Goal: Task Accomplishment & Management: Use online tool/utility

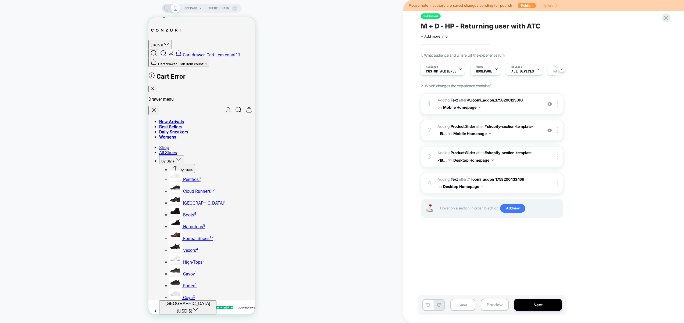
scroll to position [732, 0]
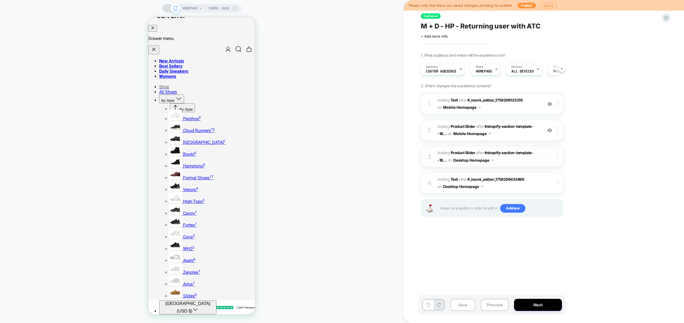
click at [556, 157] on div at bounding box center [558, 157] width 9 height 6
click at [560, 171] on div "Copy CSS Selector" at bounding box center [558, 170] width 48 height 15
click at [558, 155] on div at bounding box center [558, 157] width 9 height 6
click at [662, 145] on div "Please note that there are saved changes pending for publish Publish Ignore Pub…" at bounding box center [543, 161] width 281 height 323
click at [558, 156] on img at bounding box center [557, 157] width 1 height 6
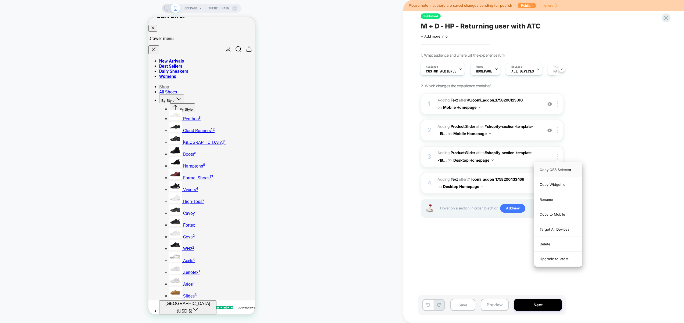
click at [560, 169] on div "Copy CSS Selector" at bounding box center [558, 170] width 48 height 15
click at [557, 181] on div "Copy Widget Id" at bounding box center [558, 184] width 48 height 15
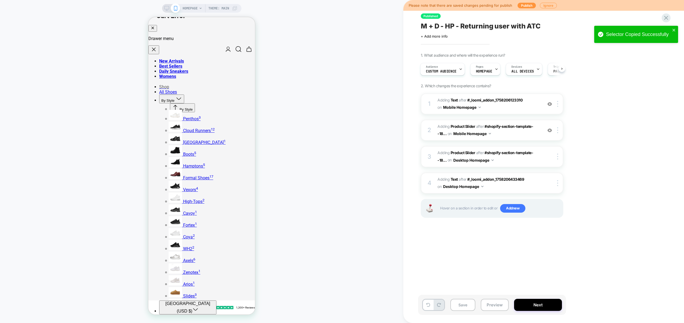
click at [164, 7] on icon at bounding box center [166, 8] width 5 height 5
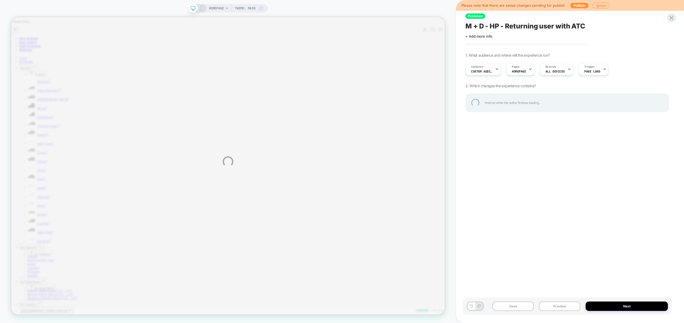
scroll to position [810, 0]
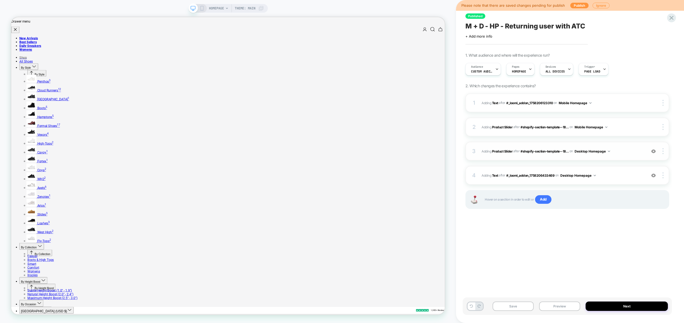
click at [655, 153] on img at bounding box center [653, 151] width 5 height 5
click at [656, 153] on div at bounding box center [653, 151] width 10 height 6
click at [654, 151] on img at bounding box center [653, 151] width 5 height 5
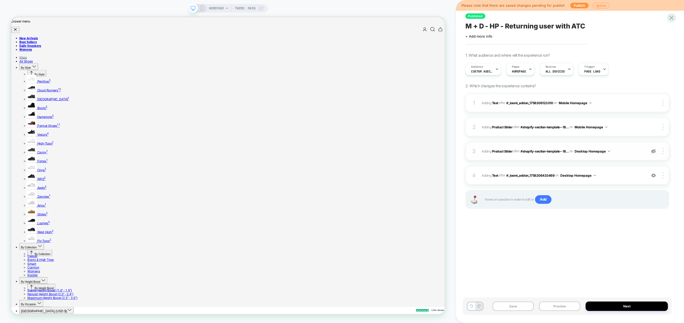
click at [654, 151] on img at bounding box center [653, 151] width 5 height 5
click at [569, 308] on button "Preview" at bounding box center [559, 306] width 41 height 9
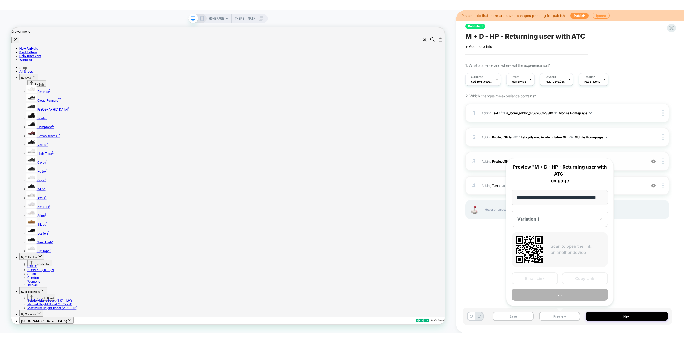
scroll to position [0, 12]
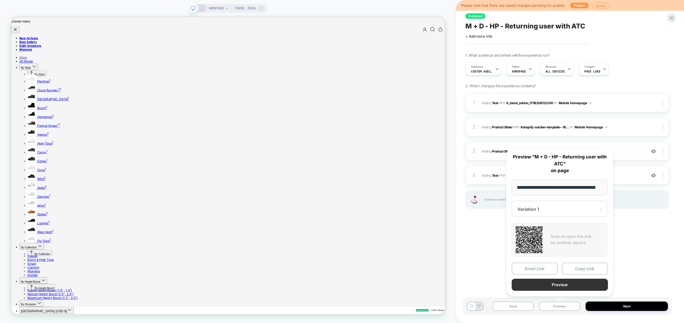
click at [565, 284] on button "Preview" at bounding box center [559, 285] width 96 height 12
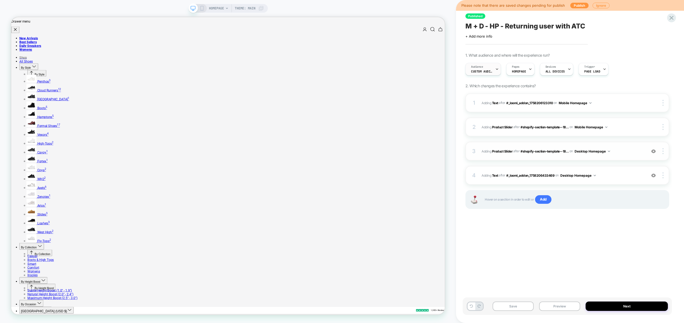
click at [482, 67] on span "Audience" at bounding box center [477, 67] width 12 height 4
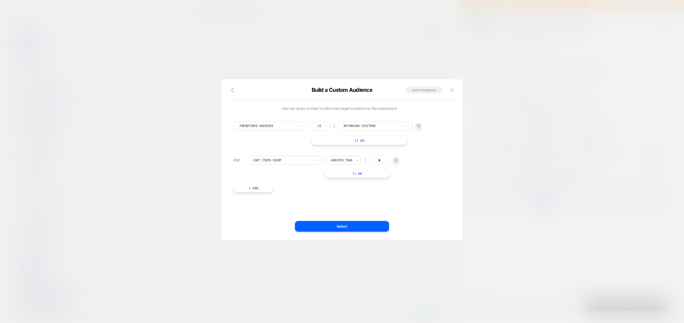
click at [451, 90] on img at bounding box center [451, 90] width 5 height 5
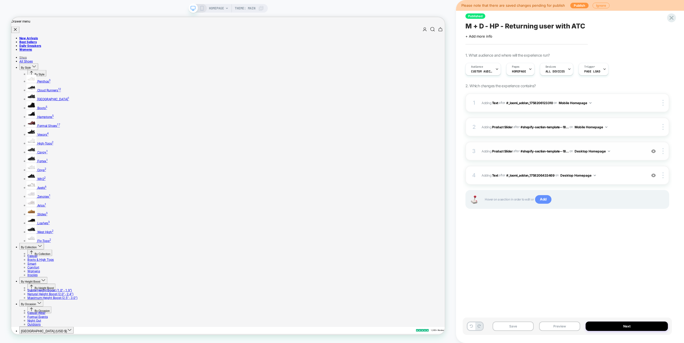
click at [543, 202] on span "Add" at bounding box center [543, 199] width 16 height 9
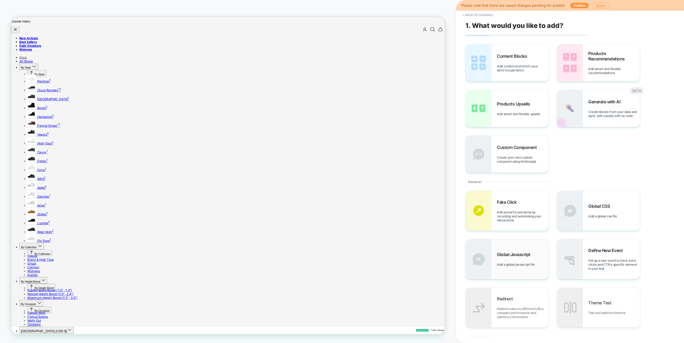
click at [522, 255] on span "Global Javascript" at bounding box center [515, 254] width 36 height 5
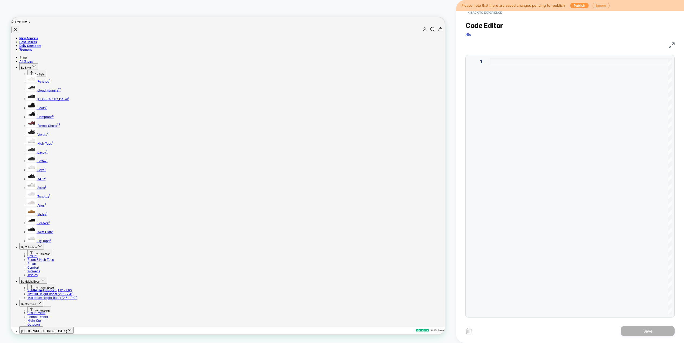
click at [586, 139] on div at bounding box center [581, 186] width 182 height 257
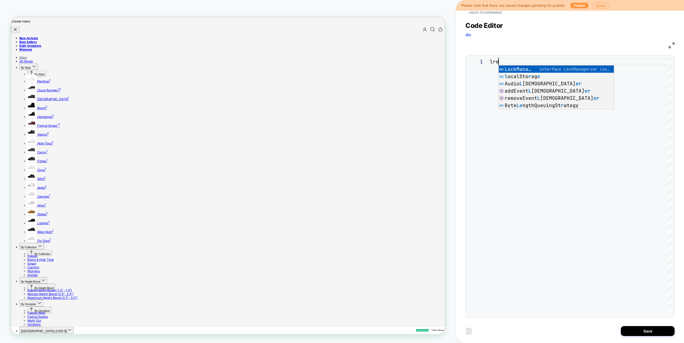
type textarea "*"
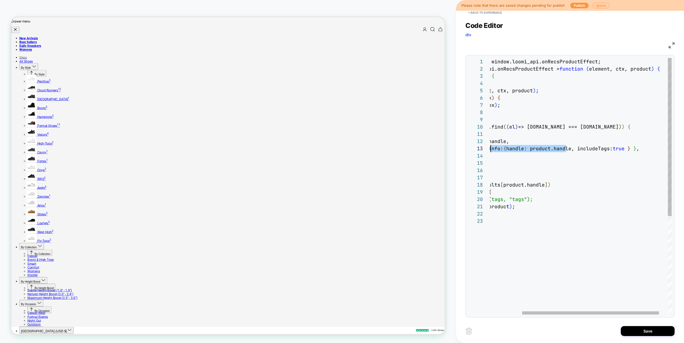
scroll to position [15, 0]
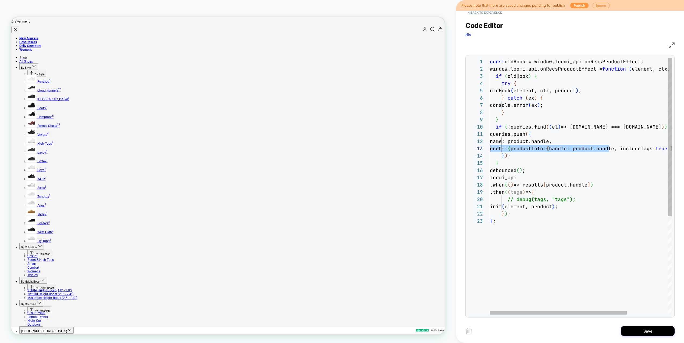
drag, startPoint x: 608, startPoint y: 148, endPoint x: 485, endPoint y: 148, distance: 123.3
click at [490, 148] on div "const oldHook = window.loomi_api.onRecsProductEffect; window.loomi_api.onRecsPr…" at bounding box center [608, 266] width 236 height 416
click at [636, 170] on div "const oldHook = window.loomi_api.onRecsProductEffect; window.loomi_api.onRecsPr…" at bounding box center [608, 266] width 236 height 416
click at [526, 151] on div "const oldHook = window.loomi_api.onRecsProductEffect; window.loomi_api.onRecsPr…" at bounding box center [608, 266] width 236 height 416
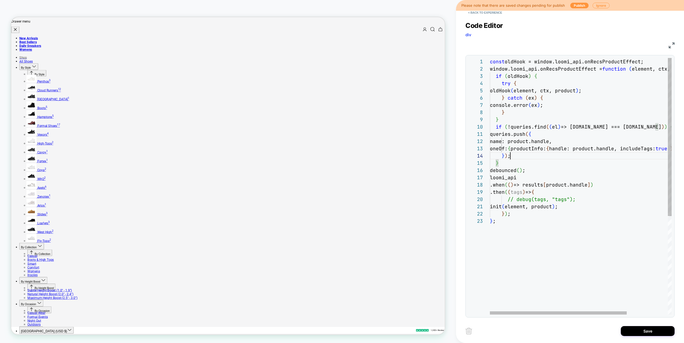
scroll to position [22, 20]
click at [522, 153] on div "const oldHook = window.loomi_api.onRecsProductEffect; window.loomi_api.onRecsPr…" at bounding box center [608, 266] width 236 height 416
click at [524, 215] on div "const oldHook = window.loomi_api.onRecsProductEffect; window.loomi_api.onRecsPr…" at bounding box center [608, 266] width 236 height 416
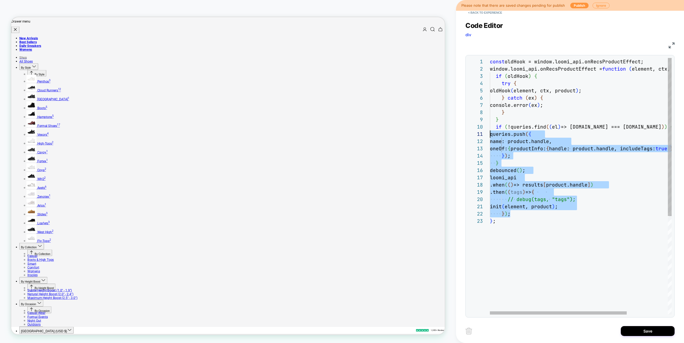
scroll to position [65, 0]
drag, startPoint x: 523, startPoint y: 215, endPoint x: 464, endPoint y: 126, distance: 106.2
click at [490, 126] on div "const oldHook = window.loomi_api.onRecsProductEffect; window.loomi_api.onRecsPr…" at bounding box center [608, 266] width 236 height 416
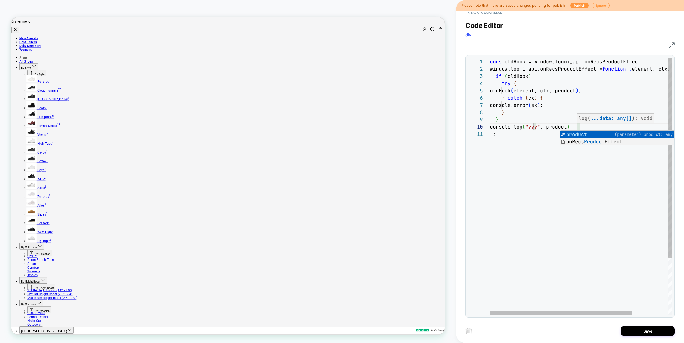
scroll to position [0, 6]
click at [507, 138] on div "const oldHook = window.loomi_api.onRecsProductEffect; window.loomi_api.onRecsPr…" at bounding box center [603, 222] width 227 height 329
click at [583, 125] on div "const oldHook = window.loomi_api.onRecsProductEffect; window.loomi_api.onRecsPr…" at bounding box center [603, 222] width 227 height 329
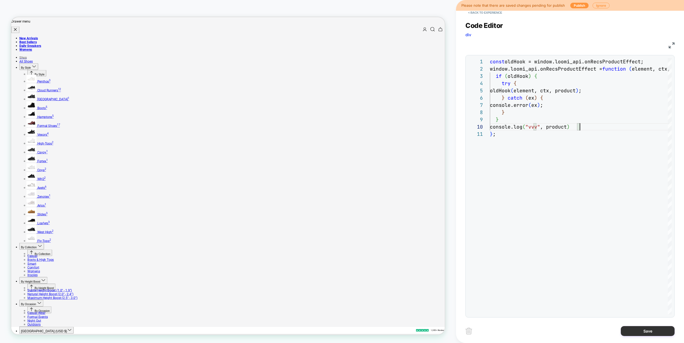
type textarea "**********"
click at [642, 323] on button "Save" at bounding box center [647, 331] width 54 height 10
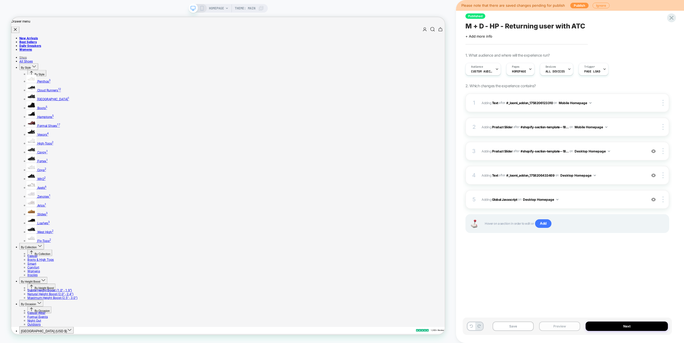
click at [558, 323] on button "Preview" at bounding box center [559, 326] width 41 height 9
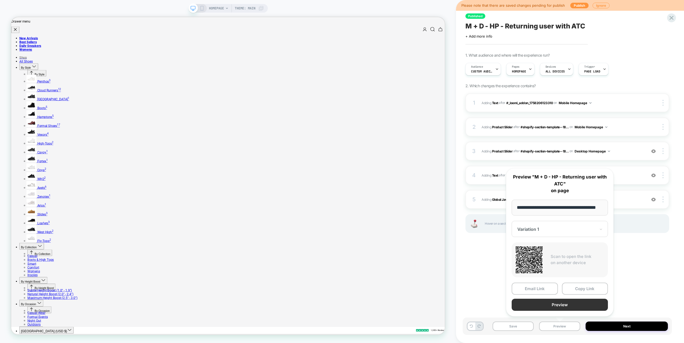
scroll to position [0, 0]
click at [555, 303] on button "Preview" at bounding box center [559, 305] width 96 height 12
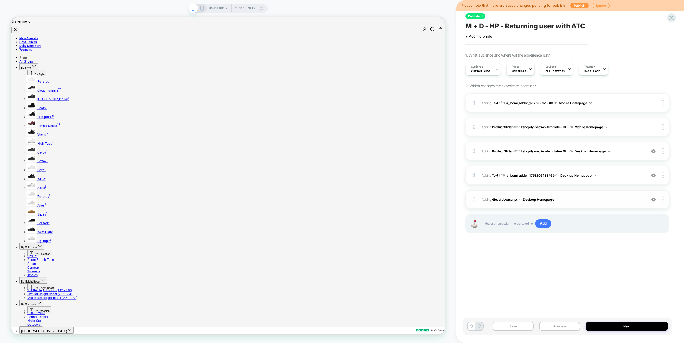
click at [662, 200] on img at bounding box center [662, 200] width 1 height 6
click at [577, 264] on div "Published M + D - HP - Returning user with ATC Click to edit experience details…" at bounding box center [566, 171] width 209 height 333
click at [573, 204] on div "5 Adding Global Javascript on Desktop Homepage Add Before Add After Copy to Mob…" at bounding box center [567, 199] width 204 height 19
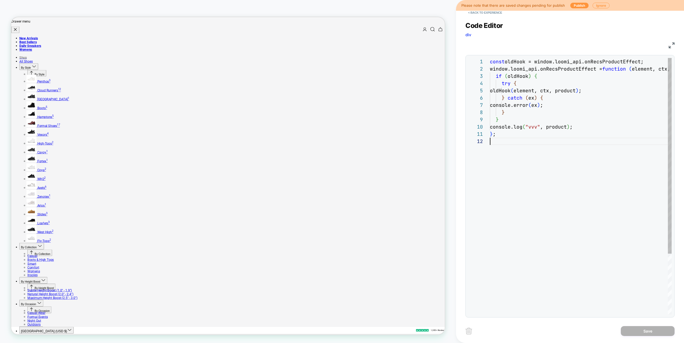
scroll to position [7, 0]
click at [577, 194] on div "const oldHook = window.loomi_api.onRecsProductEffect; window.loomi_api.onRecsPr…" at bounding box center [581, 226] width 182 height 337
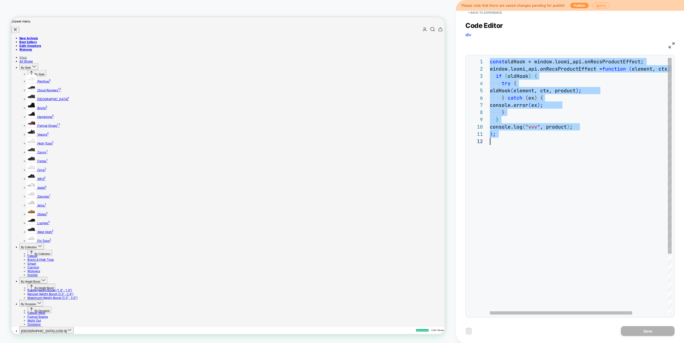
scroll to position [0, 0]
click at [588, 127] on div "const oldHook = window.loomi_api.onRecsProductEffect; window.loomi_api.onRecsPr…" at bounding box center [603, 226] width 227 height 337
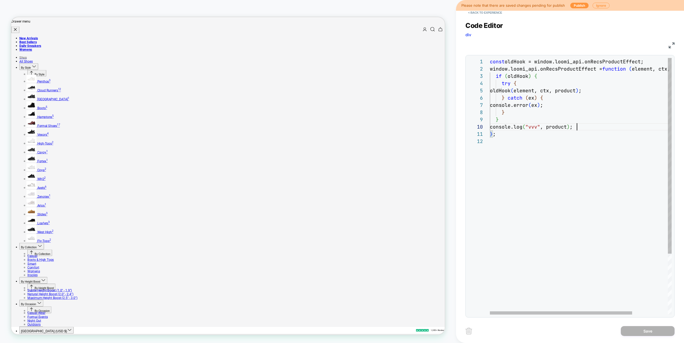
type textarea "**********"
click at [564, 145] on div "const oldHook = window.loomi_api.onRecsProductEffect; window.loomi_api.onRecsPr…" at bounding box center [603, 222] width 227 height 329
type textarea "**********"
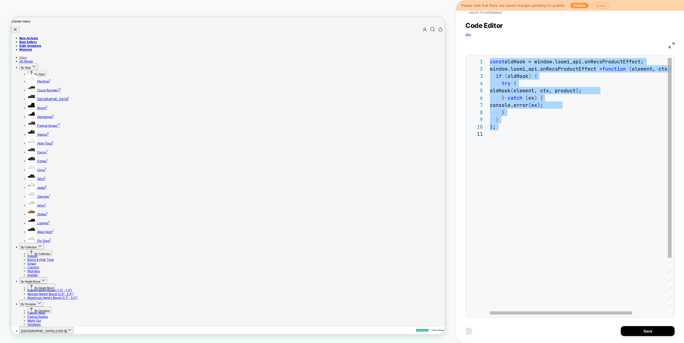
click at [530, 152] on div "const oldHook = window.loomi_api.onRecsProductEffect; window.loomi_api.onRecsPr…" at bounding box center [603, 222] width 227 height 329
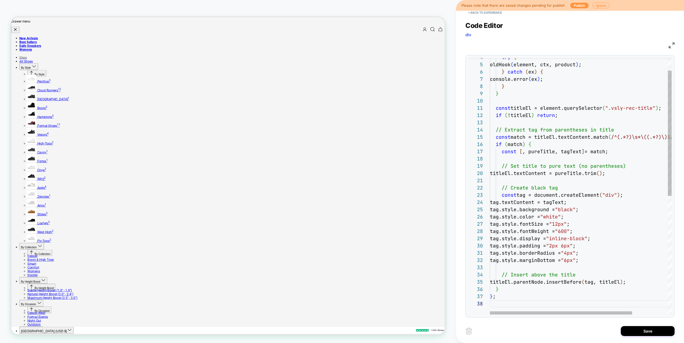
click at [632, 203] on div "try { oldHook ( element, ctx, product ) ; } catch ( ex ) { console.error ( ex )…" at bounding box center [603, 294] width 227 height 525
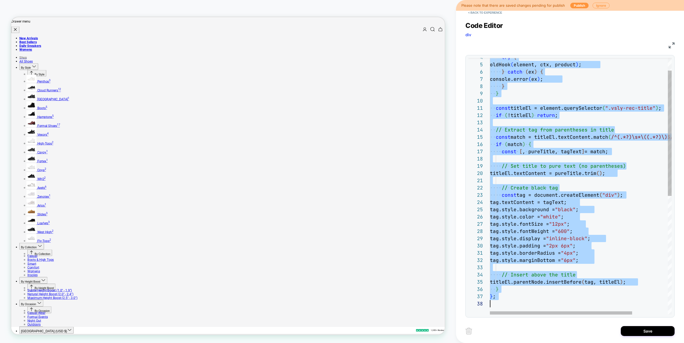
type textarea "**********"
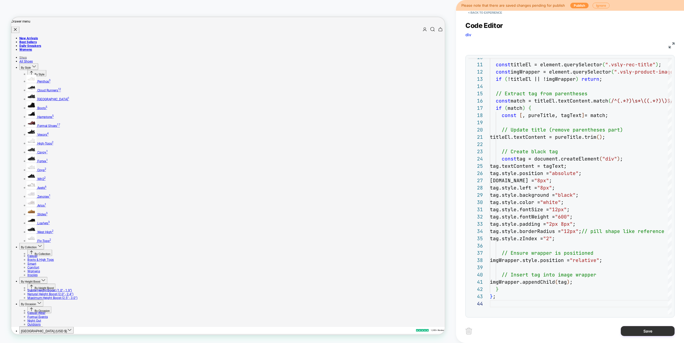
click at [637, 323] on button "Save" at bounding box center [647, 331] width 54 height 10
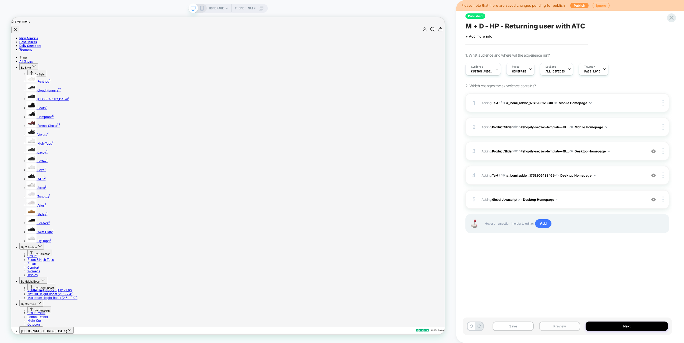
click at [560, 323] on button "Preview" at bounding box center [559, 326] width 41 height 9
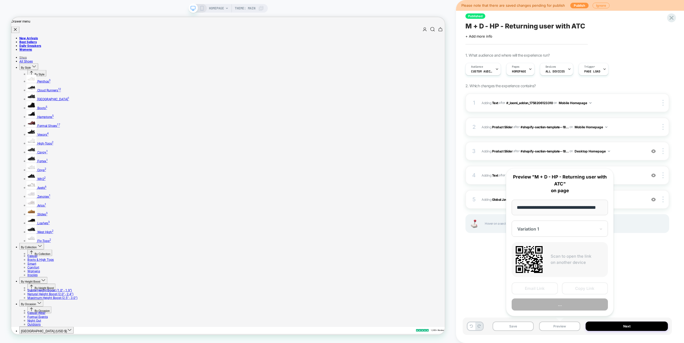
scroll to position [0, 12]
click at [557, 301] on button "Preview" at bounding box center [559, 305] width 96 height 12
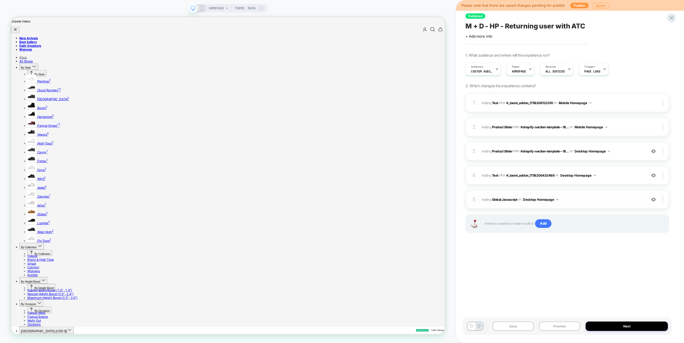
click at [577, 202] on span "Adding Global Javascript on Desktop Homepage" at bounding box center [562, 199] width 162 height 7
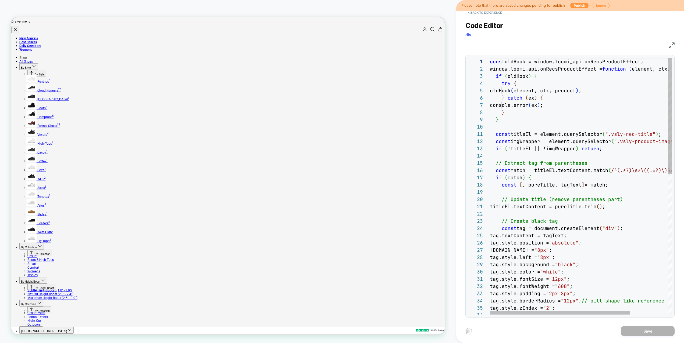
scroll to position [36, 61]
click at [551, 167] on div "const oldHook = window.loomi_api.onRecsProductEffect; window.loomi_api.onRecsPr…" at bounding box center [605, 342] width 230 height 569
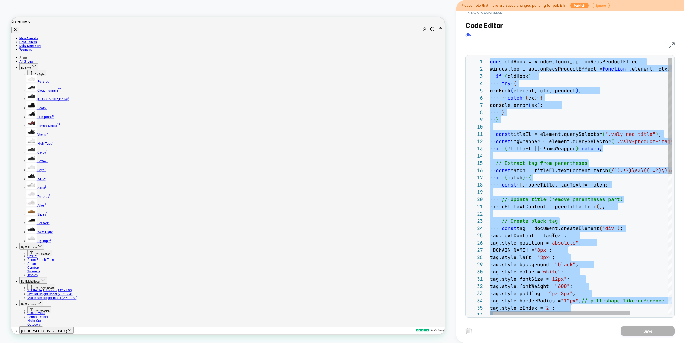
type textarea "**********"
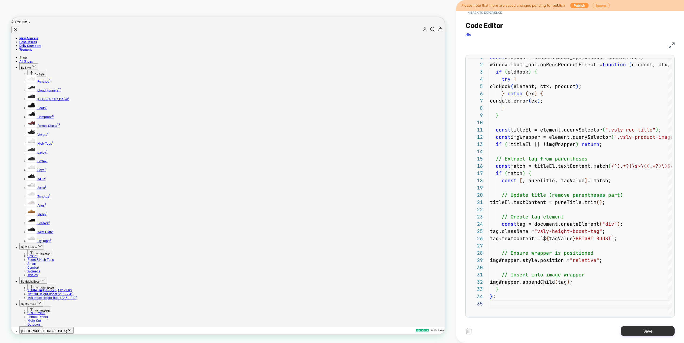
click at [639, 323] on button "Save" at bounding box center [647, 331] width 54 height 10
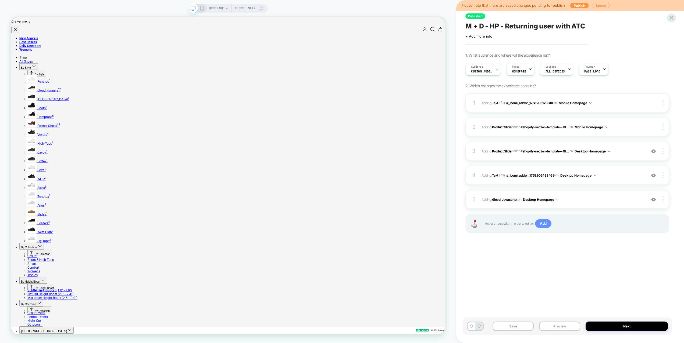
click at [544, 223] on span "Add" at bounding box center [543, 224] width 16 height 9
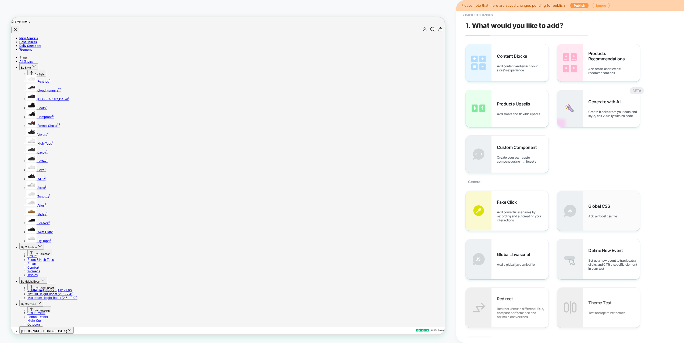
click at [612, 217] on span "Add a global css file" at bounding box center [603, 216] width 31 height 4
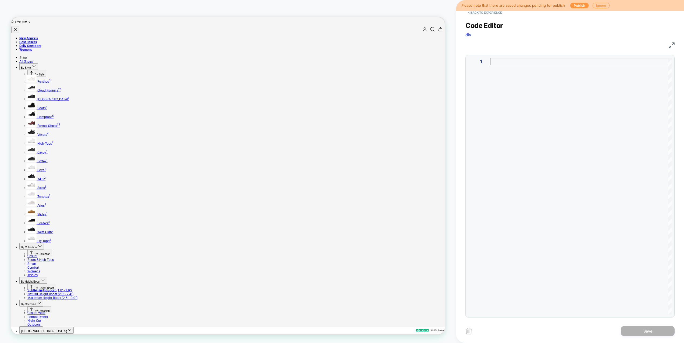
click at [514, 115] on div at bounding box center [581, 186] width 182 height 257
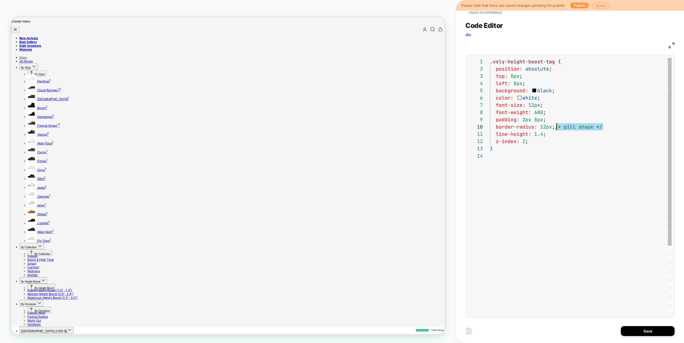
scroll to position [65, 67]
drag, startPoint x: 605, startPoint y: 125, endPoint x: 556, endPoint y: 125, distance: 48.6
click at [556, 125] on div ".vsly-height-boost-tag { position: absolute ; top: 8px ; left: 8px ; background…" at bounding box center [581, 233] width 182 height 351
type textarea "**********"
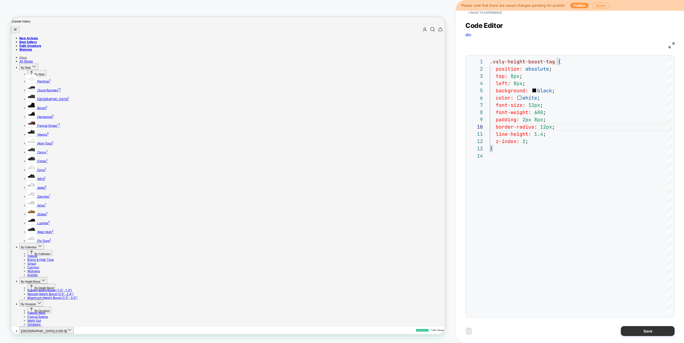
click at [635, 323] on button "Save" at bounding box center [647, 331] width 54 height 10
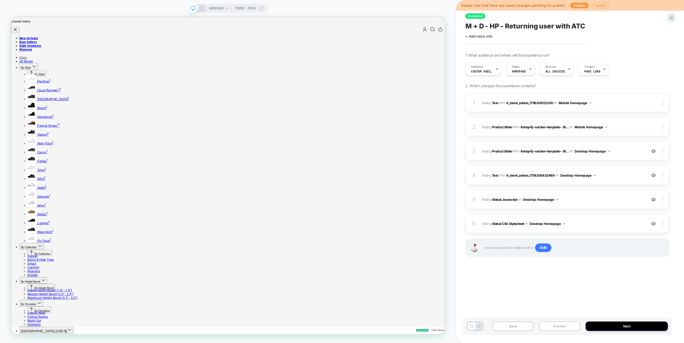
click at [555, 323] on button "Preview" at bounding box center [559, 326] width 41 height 9
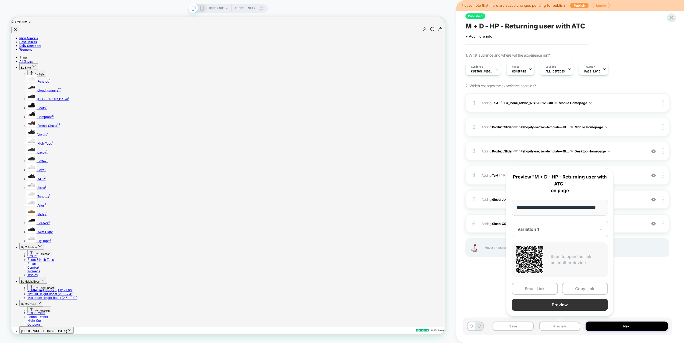
scroll to position [0, 0]
click at [556, 305] on button "Preview" at bounding box center [559, 305] width 96 height 12
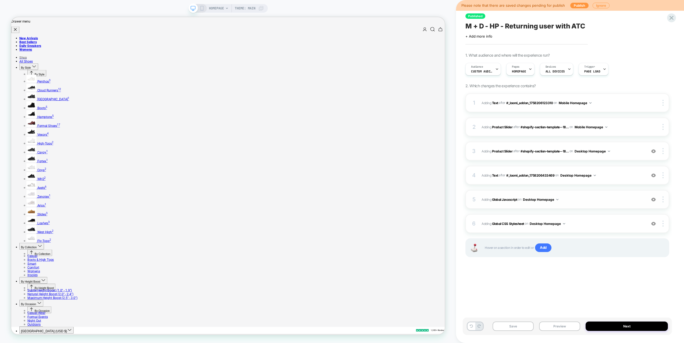
click at [596, 200] on span "Adding Global Javascript on Desktop Homepage" at bounding box center [562, 199] width 162 height 7
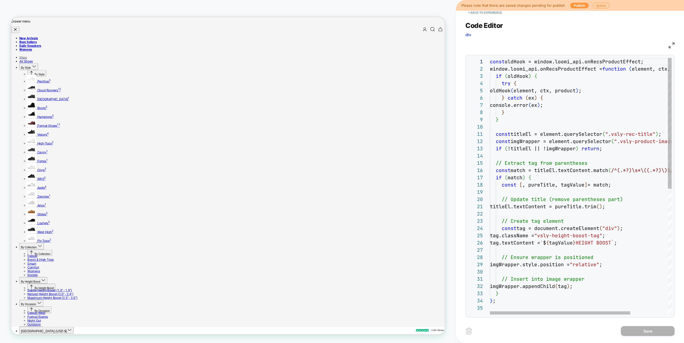
scroll to position [7, 0]
click at [591, 211] on div "const oldHook = window.loomi_api.onRecsProductEffect; window.loomi_api.onRecsPr…" at bounding box center [605, 310] width 230 height 504
click at [634, 169] on div "const oldHook = window.loomi_api.onRecsProductEffect; window.loomi_api.onRecsPr…" at bounding box center [605, 310] width 230 height 504
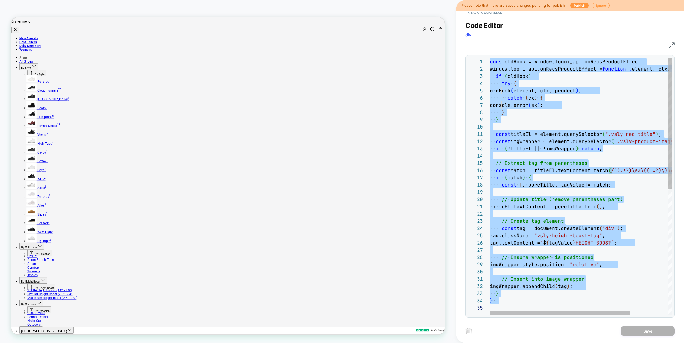
scroll to position [0, 0]
type textarea "**"
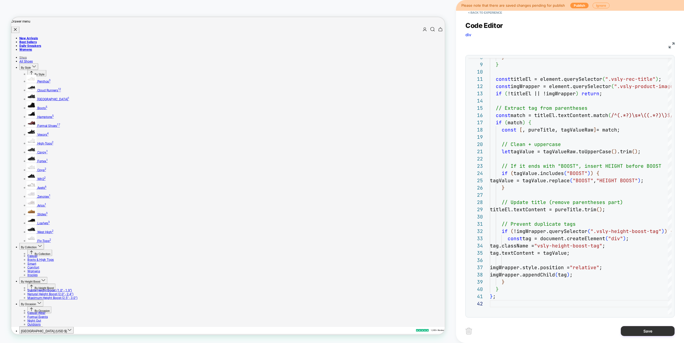
click at [648, 323] on button "Save" at bounding box center [647, 331] width 54 height 10
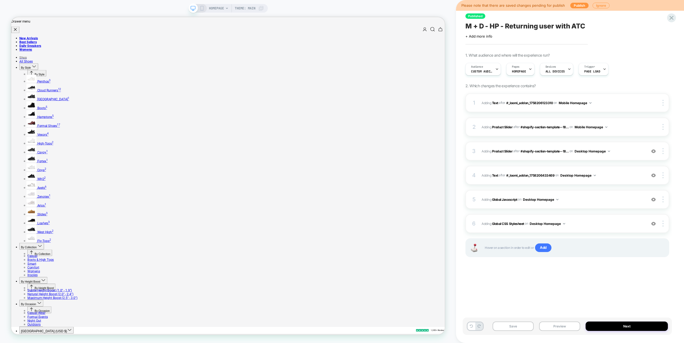
drag, startPoint x: 557, startPoint y: 326, endPoint x: 560, endPoint y: 321, distance: 6.4
click at [557, 323] on button "Preview" at bounding box center [559, 326] width 41 height 9
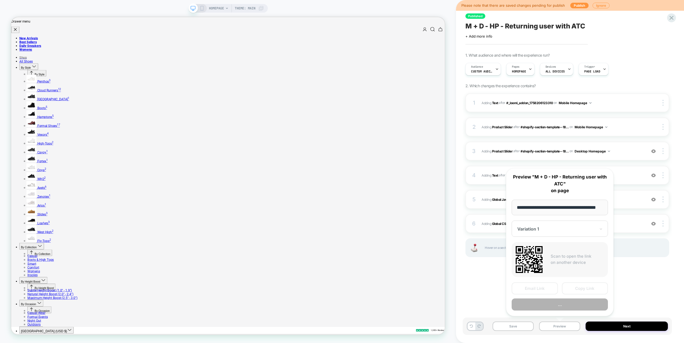
scroll to position [0, 12]
click at [563, 307] on button "Preview" at bounding box center [559, 305] width 96 height 12
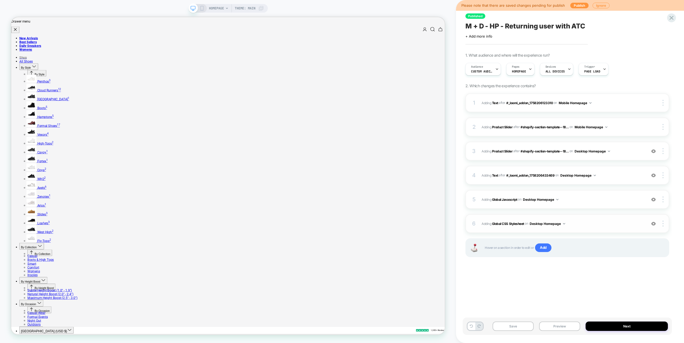
click at [612, 224] on span "Adding Global CSS Stylesheet on Desktop Homepage" at bounding box center [562, 224] width 162 height 7
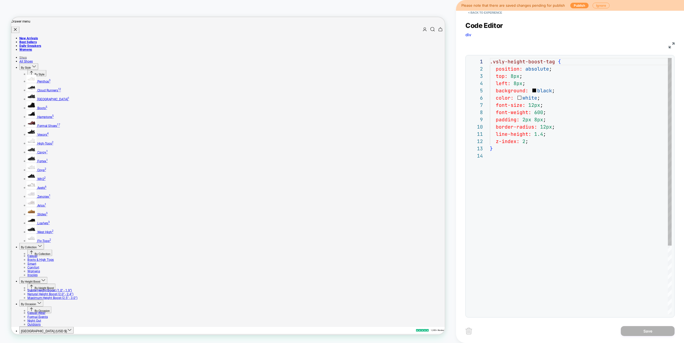
scroll to position [73, 0]
click at [495, 13] on button "< Back to experience" at bounding box center [484, 12] width 39 height 9
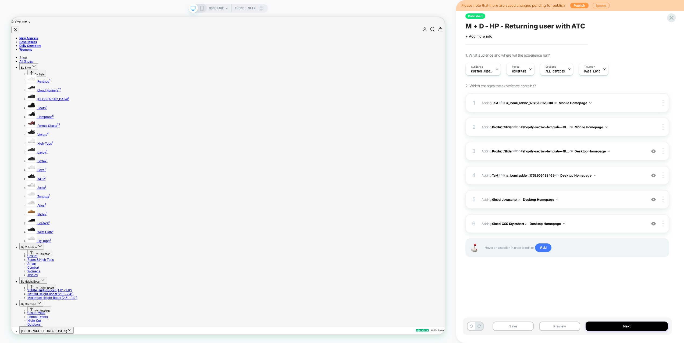
click at [582, 200] on span "Adding Global Javascript on Desktop Homepage" at bounding box center [562, 199] width 162 height 7
